Goal: Find specific page/section: Find specific page/section

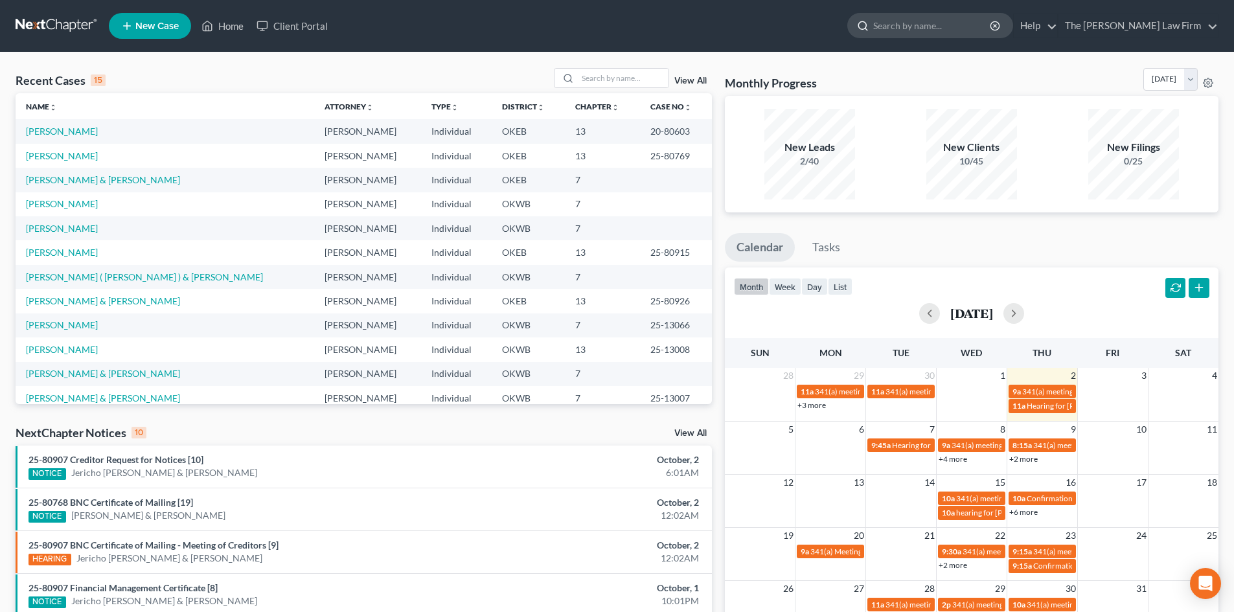
click at [955, 30] on input "search" at bounding box center [932, 26] width 119 height 24
type input "[PERSON_NAME],"
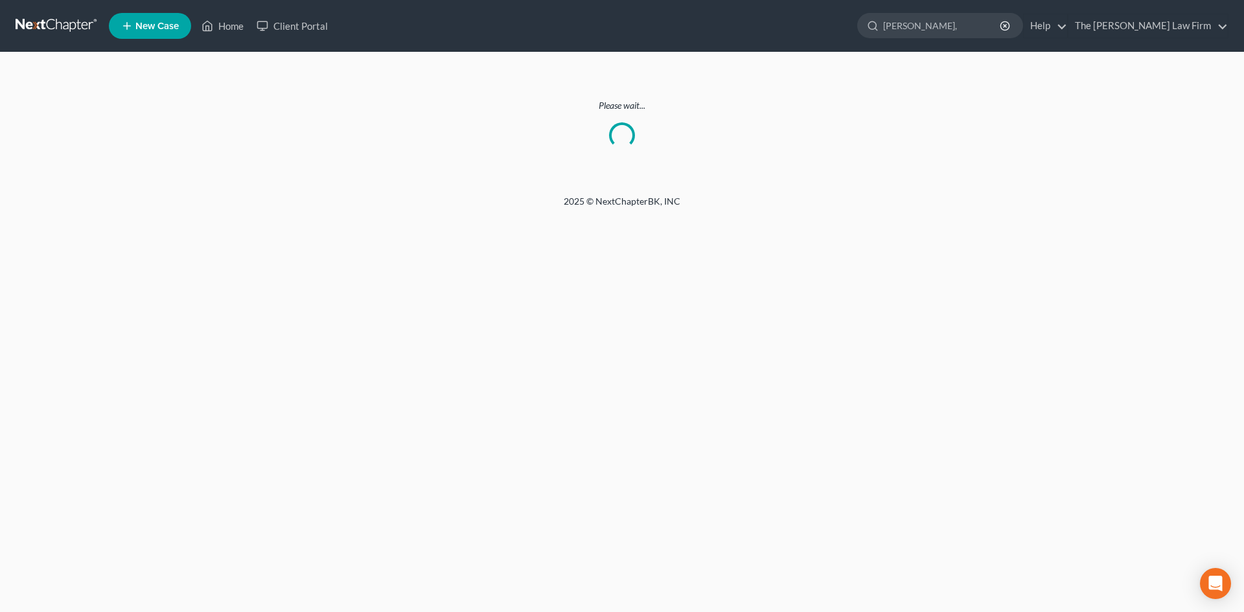
click at [57, 30] on link at bounding box center [57, 25] width 83 height 23
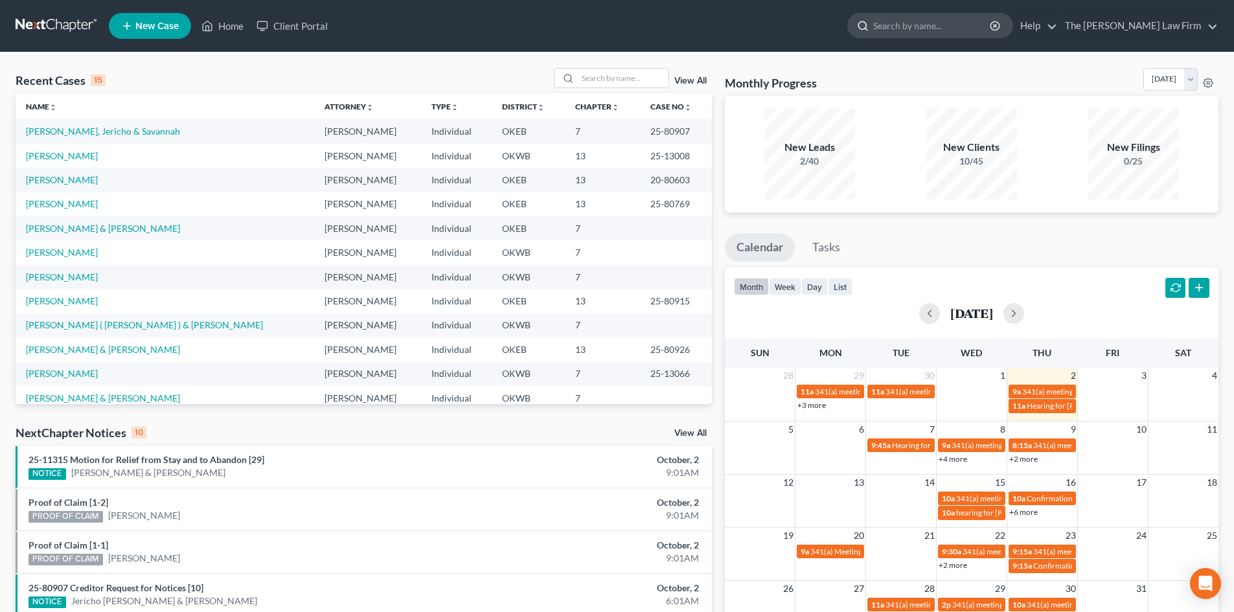
click at [937, 29] on input "search" at bounding box center [932, 26] width 119 height 24
type input "Partin"
click at [959, 21] on input "search" at bounding box center [932, 26] width 119 height 24
type input "[PERSON_NAME]"
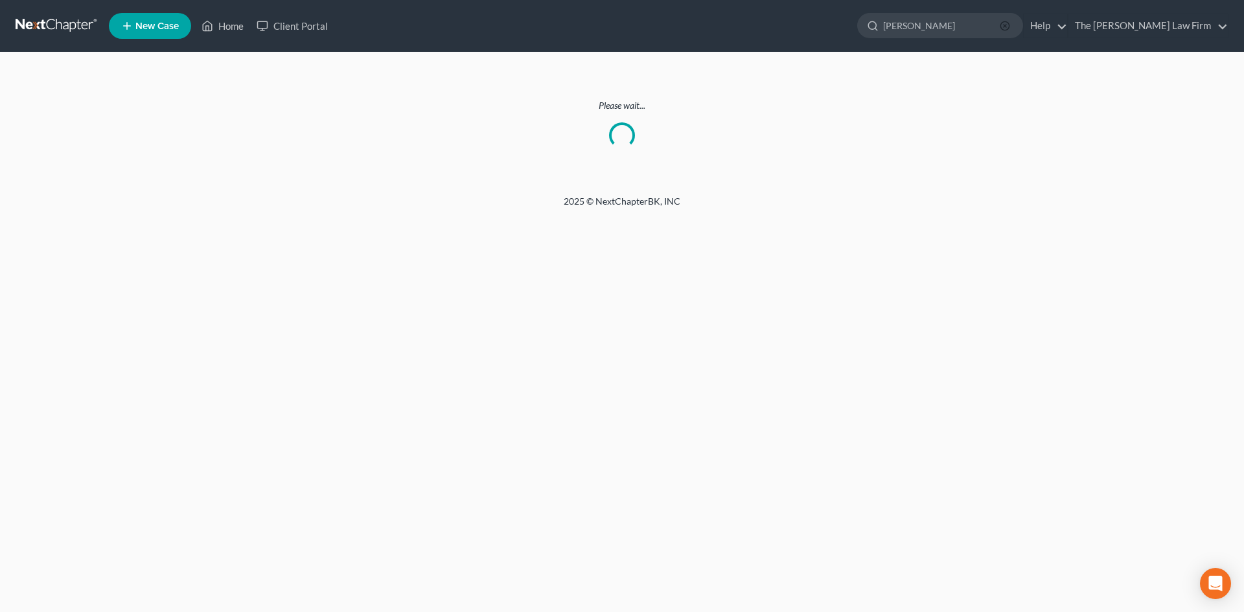
click at [1010, 29] on icon "button" at bounding box center [1004, 26] width 10 height 10
click at [227, 23] on link "Home" at bounding box center [222, 25] width 55 height 23
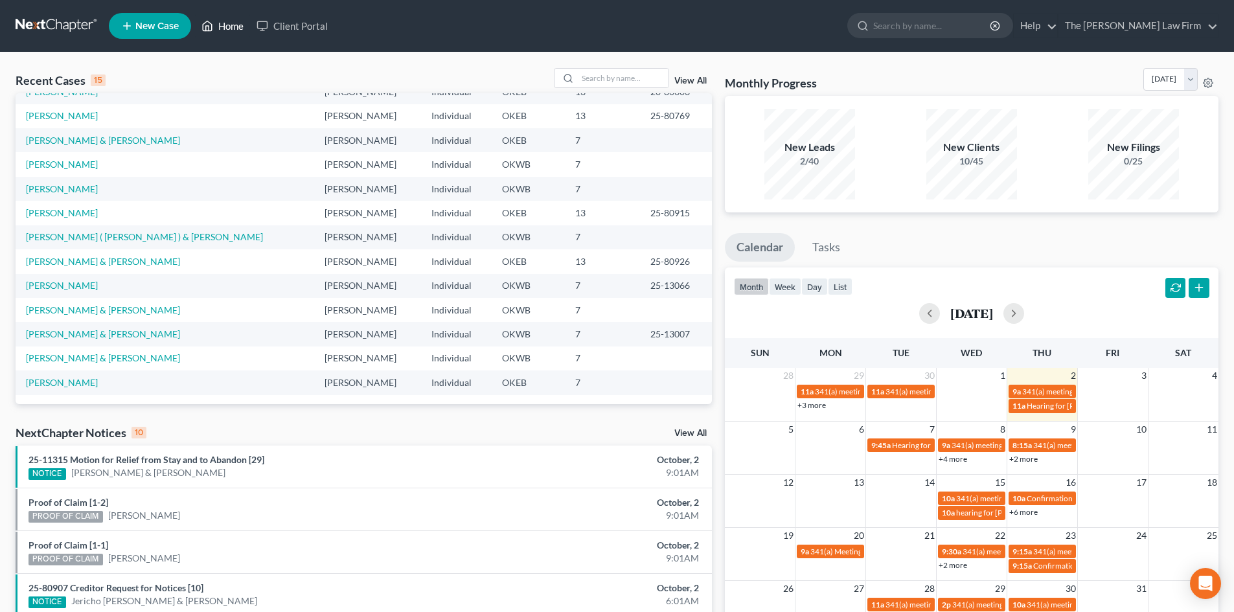
scroll to position [89, 0]
click at [1209, 24] on link "The [PERSON_NAME] Law Firm" at bounding box center [1137, 25] width 159 height 23
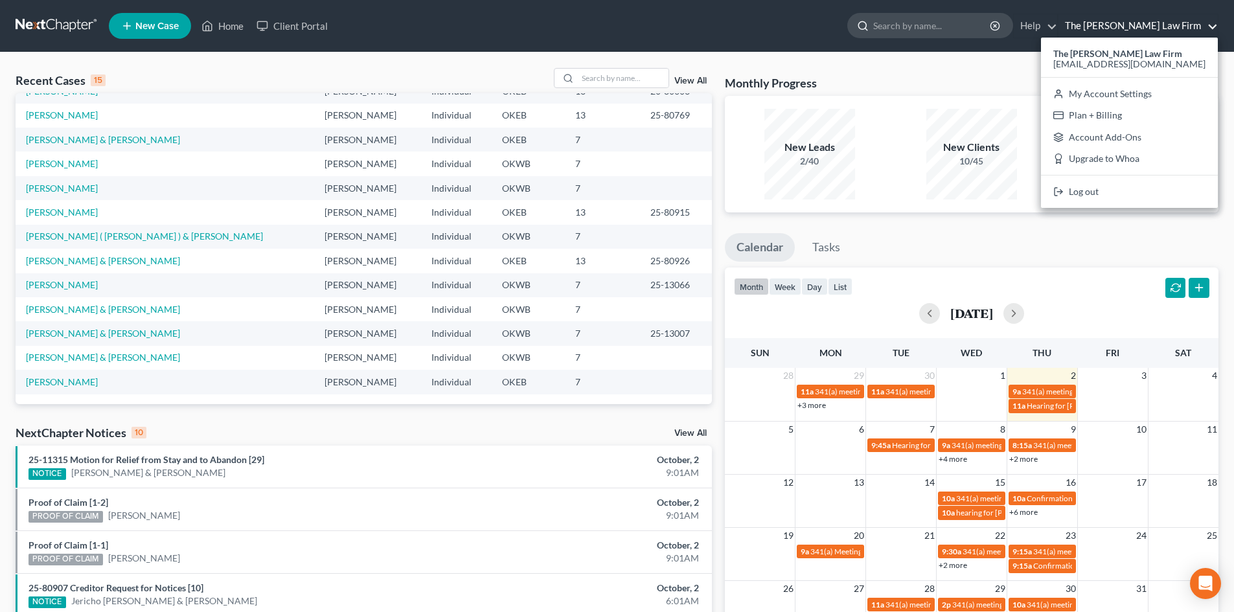
click at [975, 21] on input "search" at bounding box center [932, 26] width 119 height 24
